Goal: Information Seeking & Learning: Learn about a topic

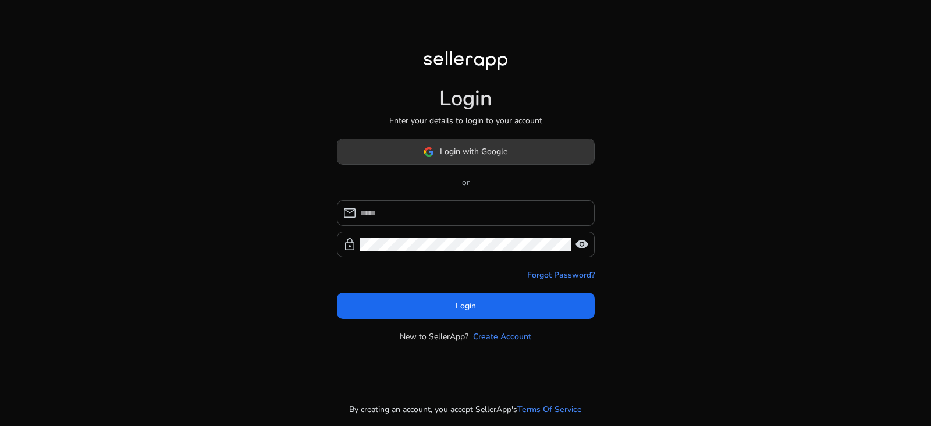
click at [497, 164] on button "Login with Google" at bounding box center [466, 152] width 258 height 26
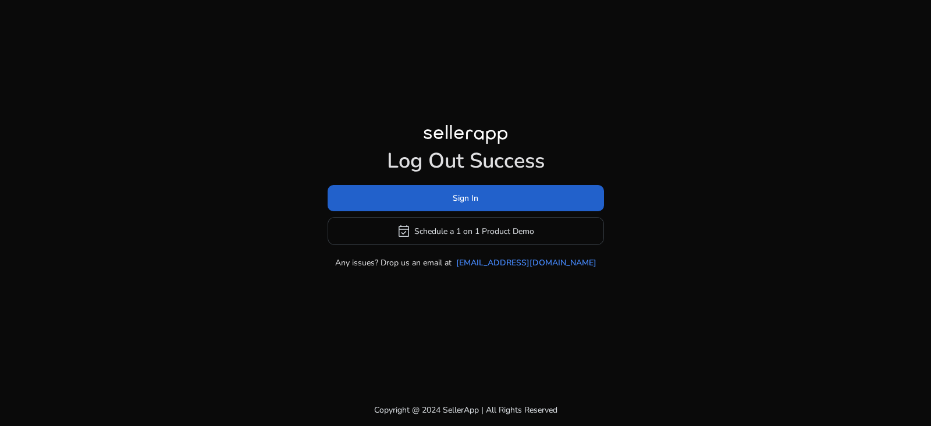
click at [518, 201] on span at bounding box center [466, 198] width 276 height 28
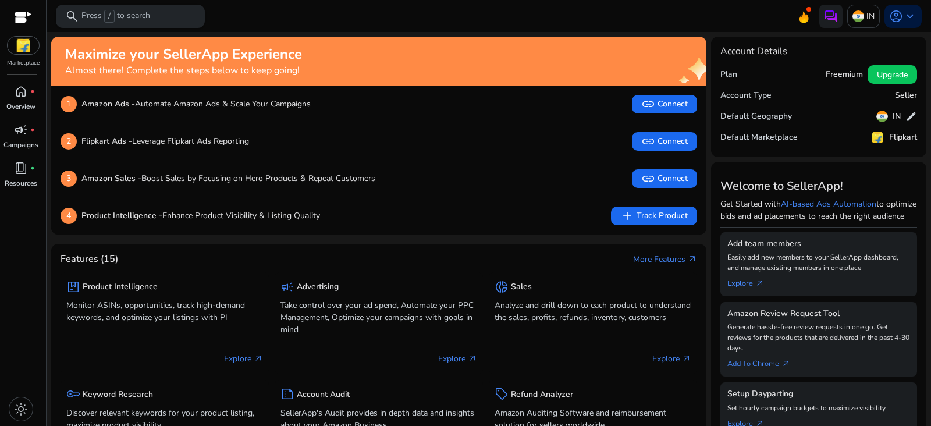
click at [105, 16] on span "/" at bounding box center [109, 16] width 10 height 13
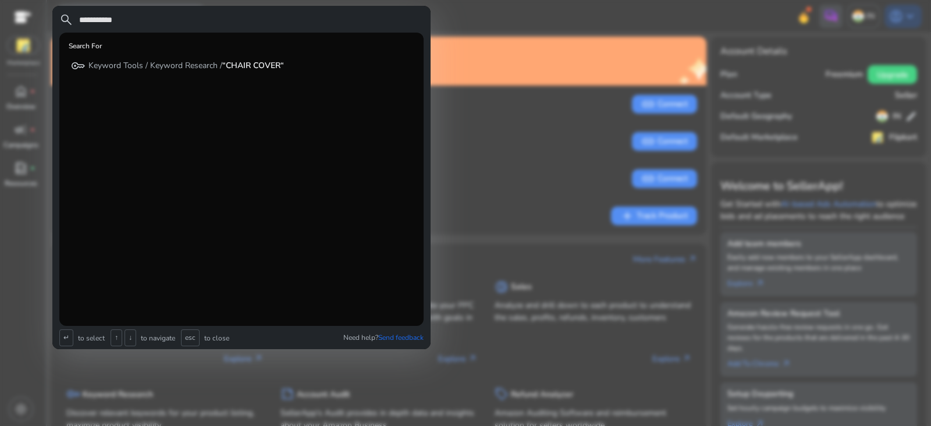
type input "**********"
click at [127, 68] on p "Keyword Tools / Keyword Research / “CHAIR COVER“" at bounding box center [186, 66] width 196 height 12
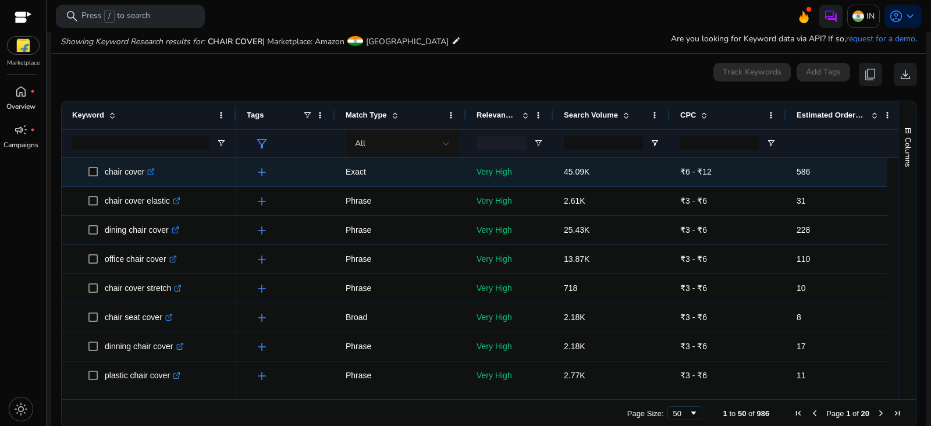
scroll to position [139, 0]
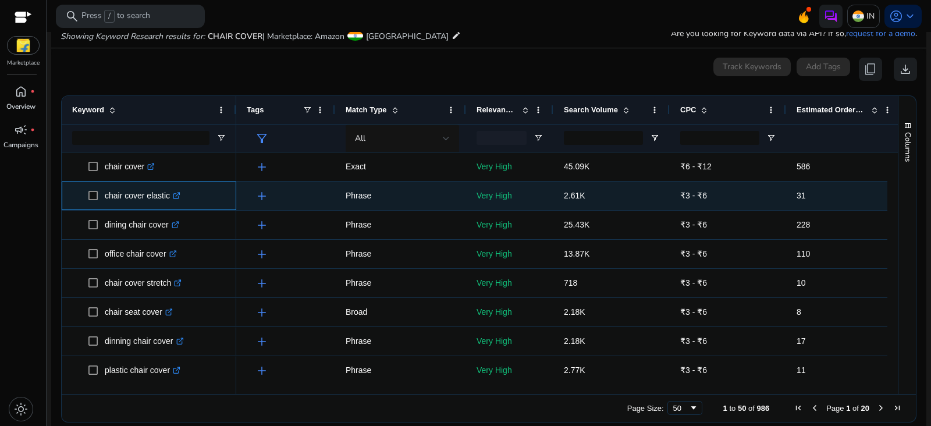
drag, startPoint x: 169, startPoint y: 201, endPoint x: 105, endPoint y: 200, distance: 64.0
click at [105, 200] on p "chair cover elastic .st0{fill:#2c8af8}" at bounding box center [143, 196] width 76 height 24
copy p "chair cover elastic"
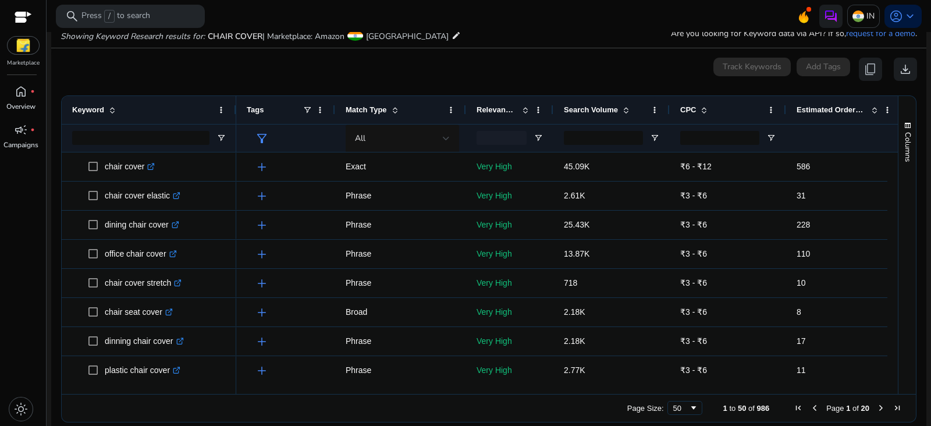
click at [446, 84] on mat-card "0 keyword(s) selected Track Keywords Add Tags content_copy download Press SPACE…" at bounding box center [488, 242] width 875 height 389
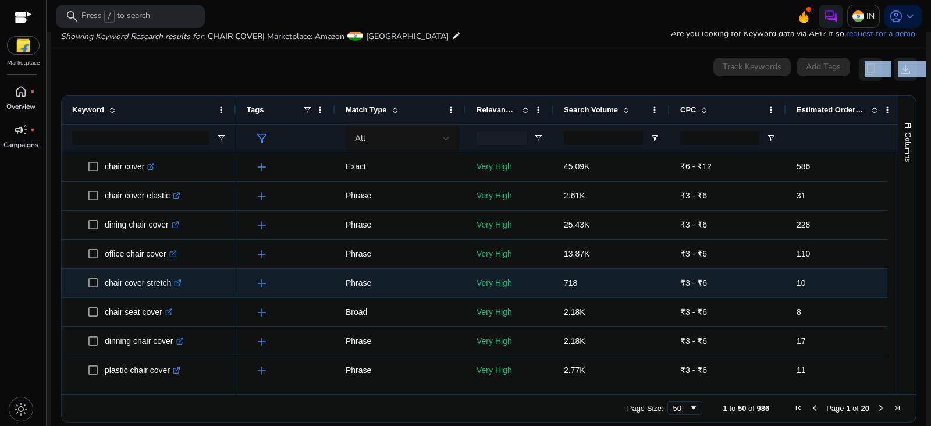
scroll to position [0, 0]
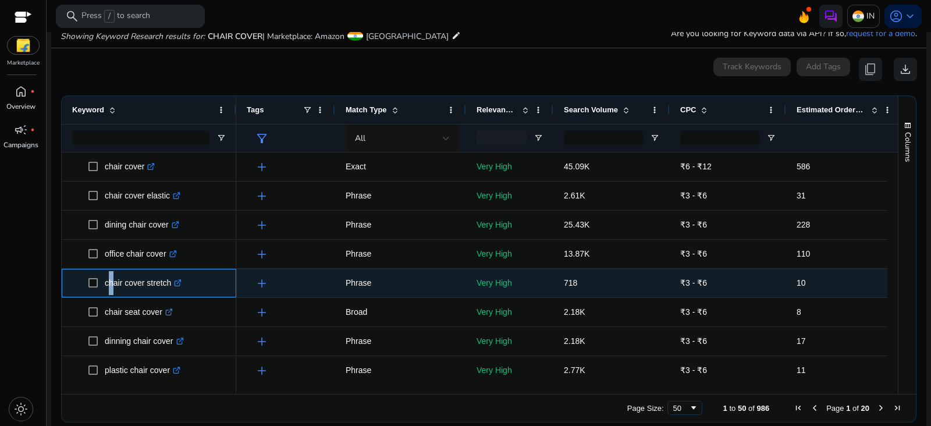
drag, startPoint x: 104, startPoint y: 283, endPoint x: 111, endPoint y: 283, distance: 6.4
click at [111, 283] on p "chair cover stretch .st0{fill:#2c8af8}" at bounding box center [143, 283] width 77 height 24
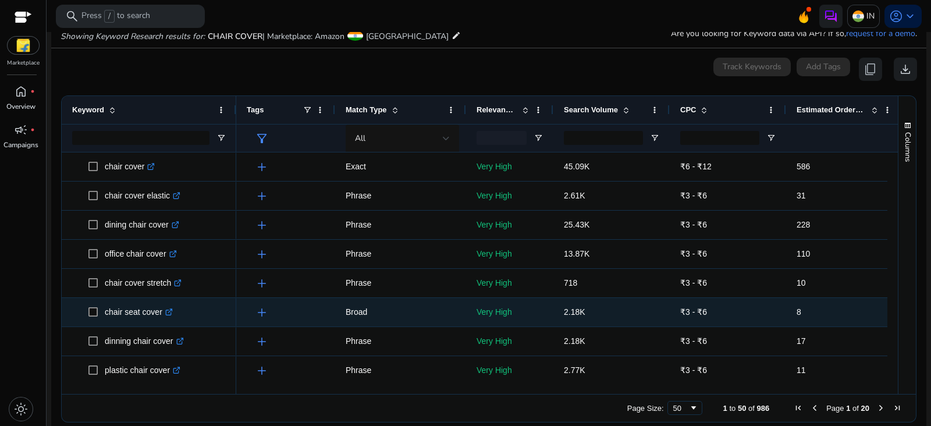
click at [105, 311] on p "chair seat cover .st0{fill:#2c8af8}" at bounding box center [139, 312] width 68 height 24
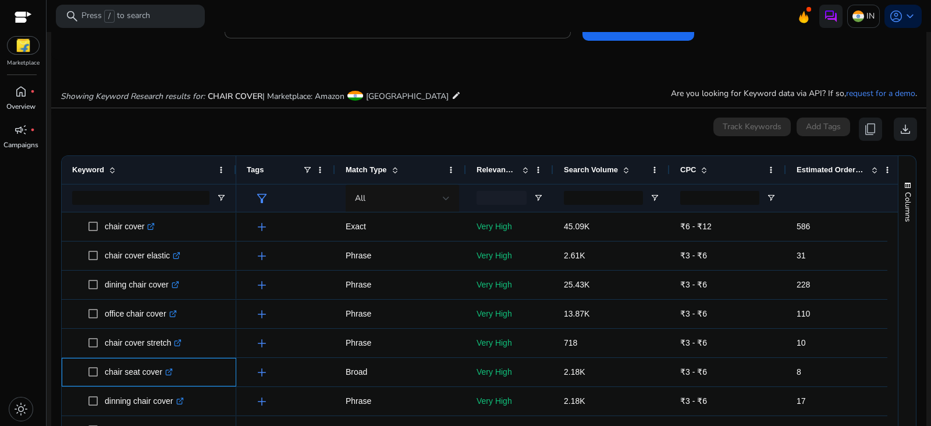
scroll to position [66, 0]
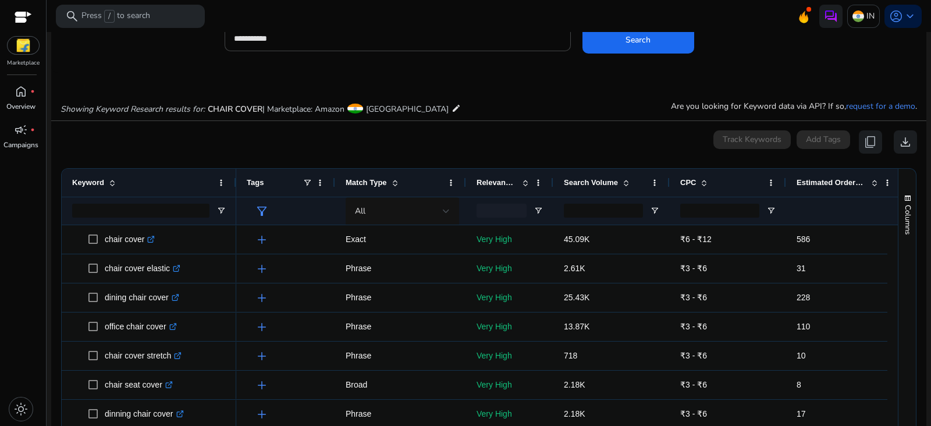
click at [804, 184] on span "Estimated Orders/Month" at bounding box center [832, 182] width 70 height 9
click at [805, 184] on span "Estimated Orders/Month" at bounding box center [832, 182] width 70 height 9
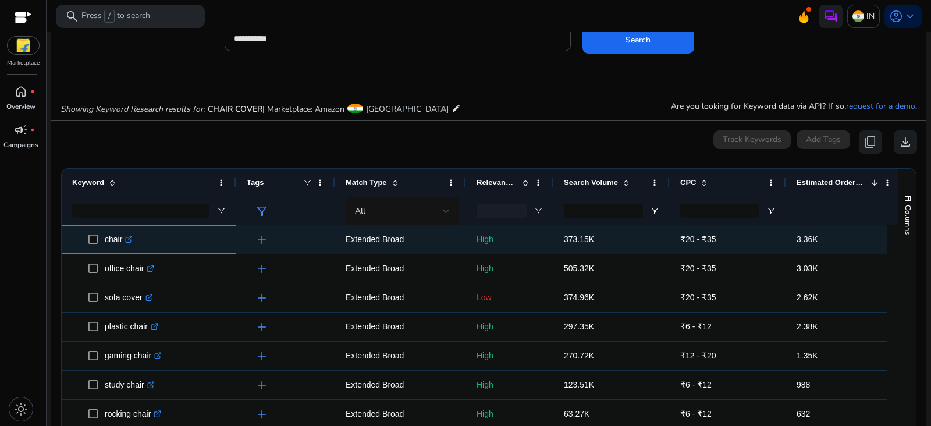
drag, startPoint x: 105, startPoint y: 240, endPoint x: 121, endPoint y: 243, distance: 16.6
click at [121, 243] on p "chair .st0{fill:#2c8af8}" at bounding box center [119, 240] width 28 height 24
